Goal: Navigation & Orientation: Find specific page/section

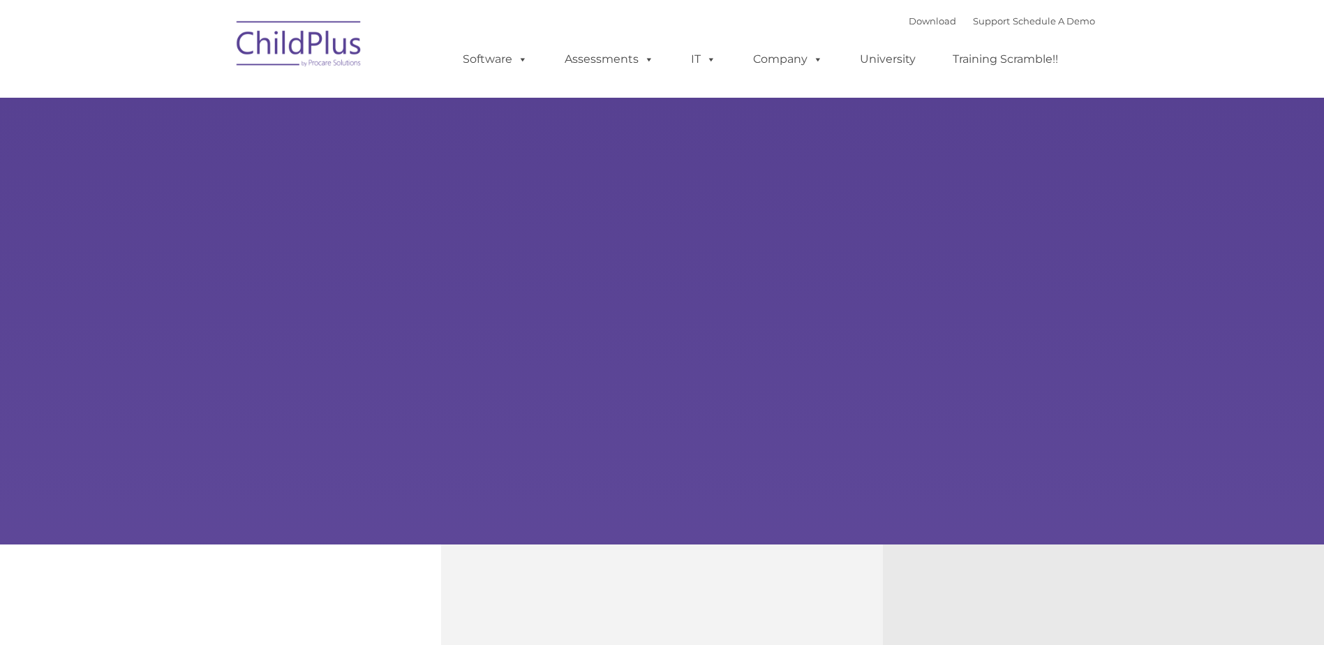
type input ""
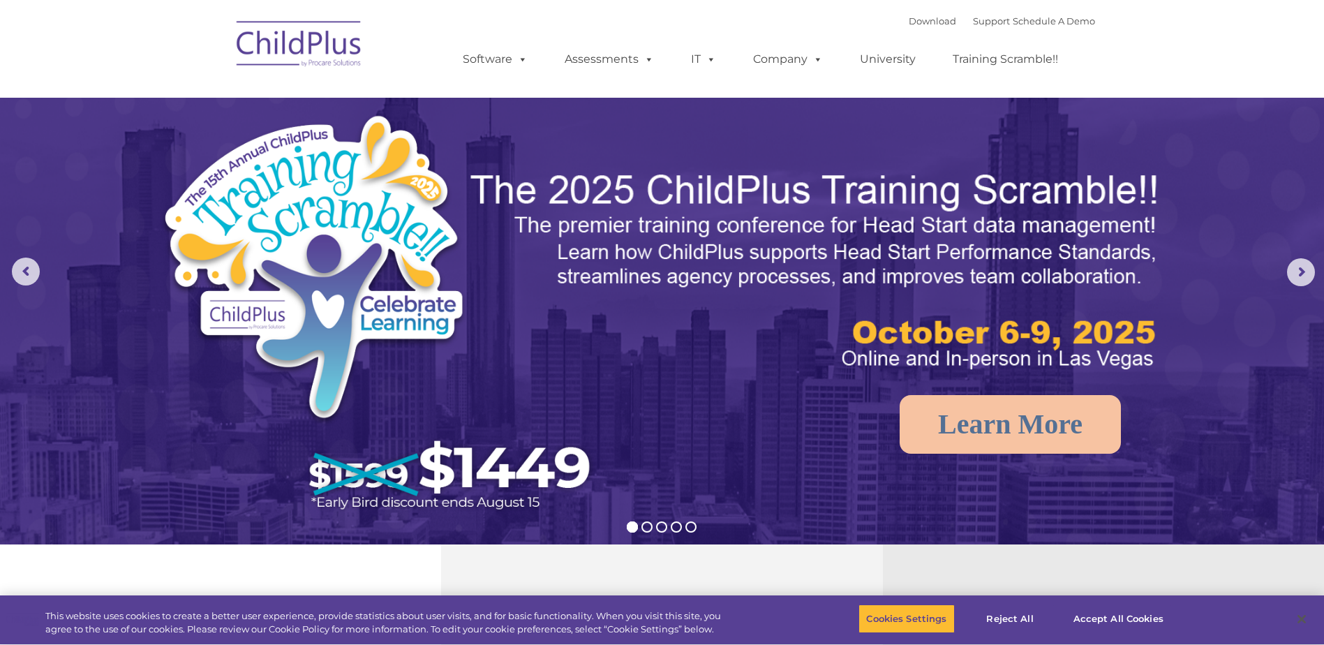
select select "MEDIUM"
click at [507, 56] on link "Software" at bounding box center [495, 59] width 93 height 28
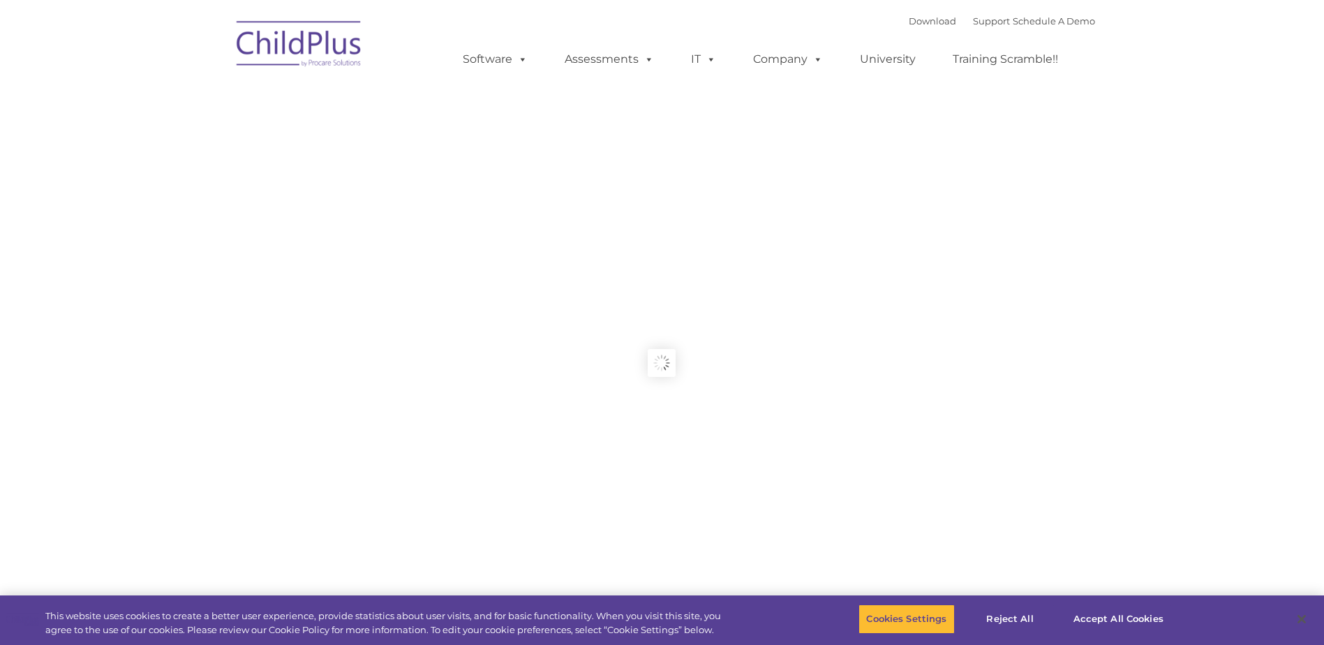
type input ""
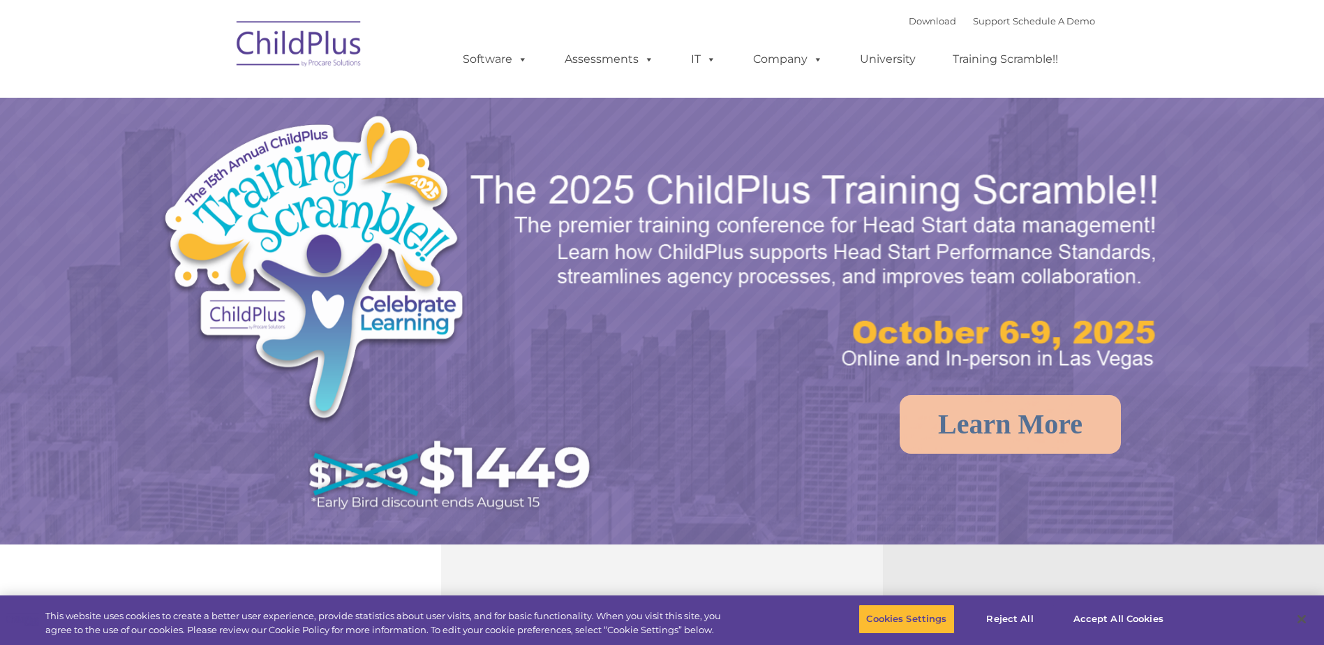
select select "MEDIUM"
